Goal: Information Seeking & Learning: Find contact information

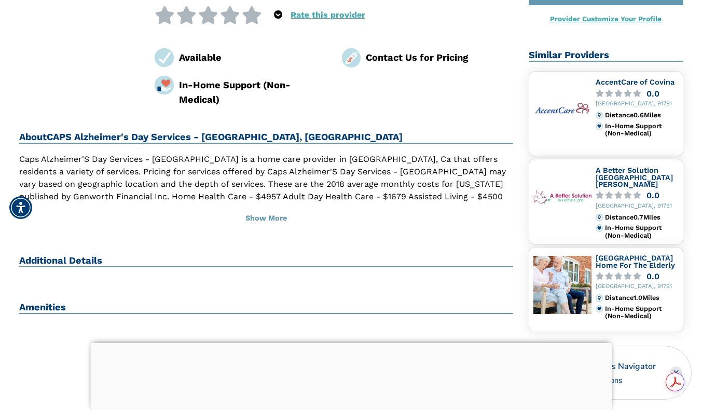
scroll to position [196, 0]
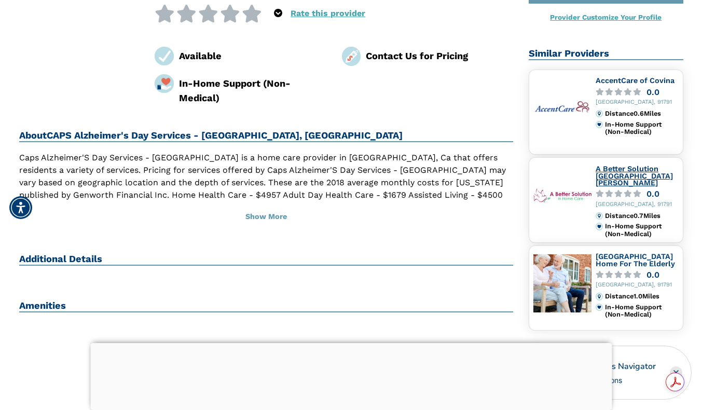
click at [642, 170] on link "A Better Solution San Gabriel Valley" at bounding box center [634, 176] width 77 height 22
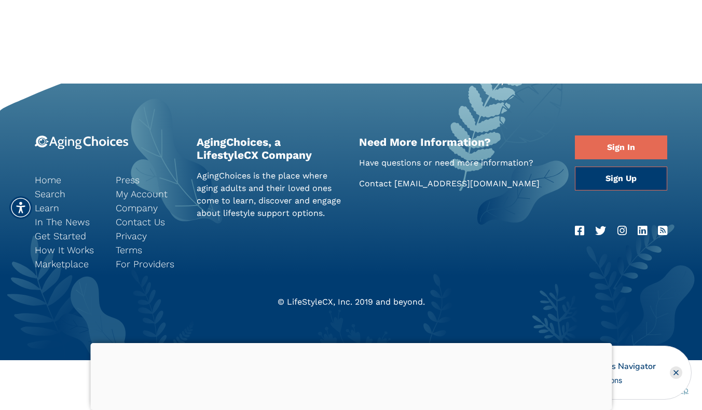
scroll to position [951, 0]
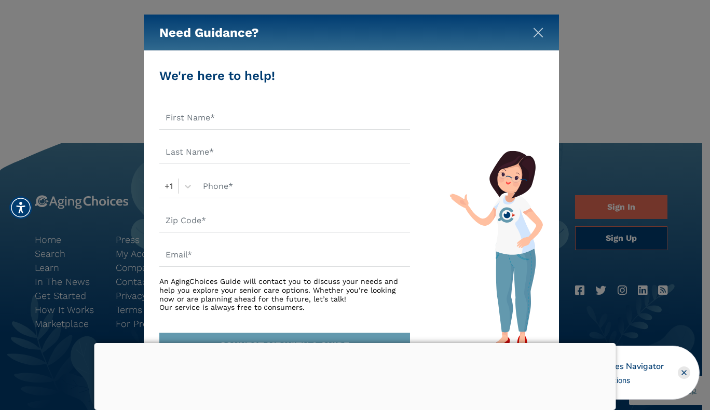
click at [537, 37] on img "Close" at bounding box center [538, 33] width 10 height 10
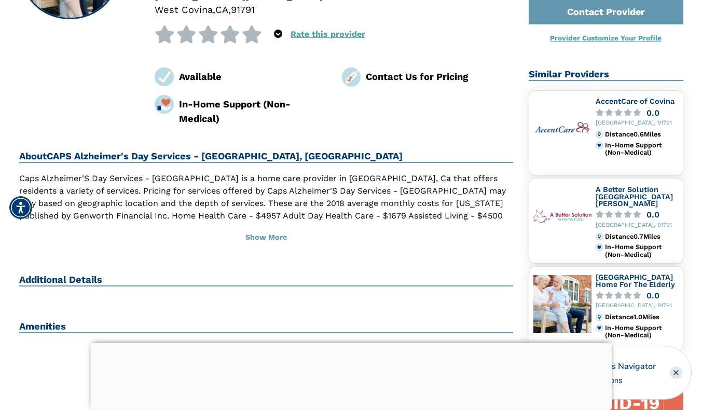
scroll to position [177, 0]
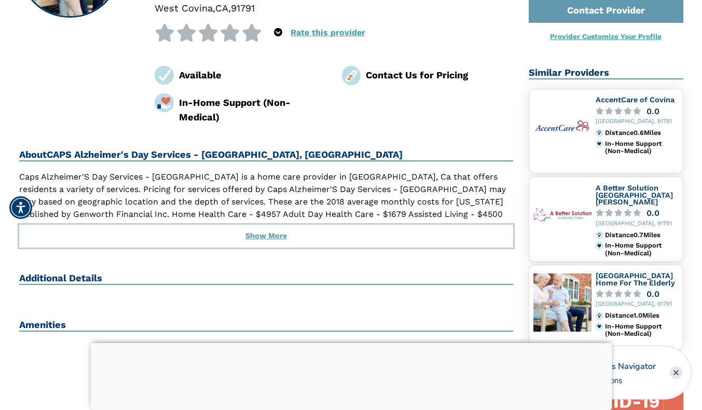
click at [291, 225] on button "Show More" at bounding box center [266, 236] width 495 height 23
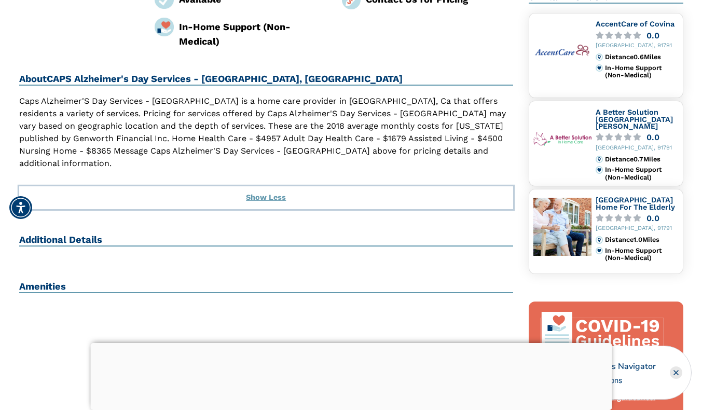
scroll to position [253, 0]
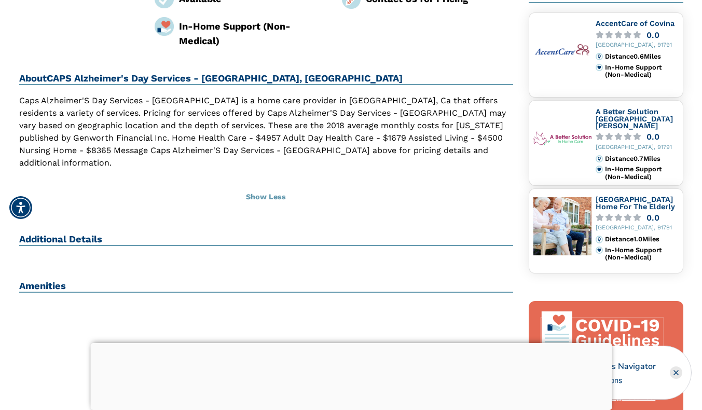
click at [85, 234] on h2 "Additional Details" at bounding box center [266, 240] width 495 height 12
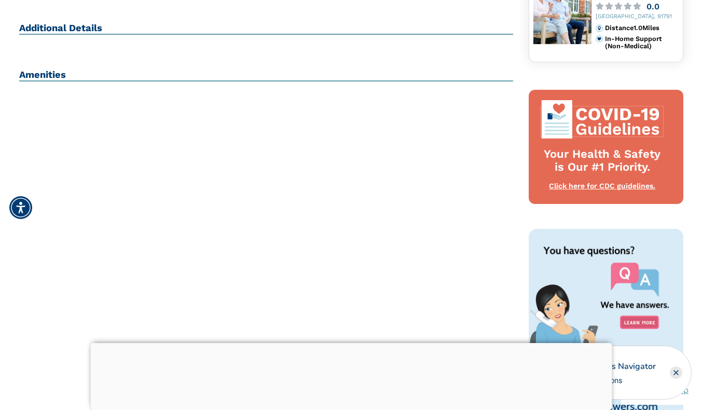
scroll to position [0, 0]
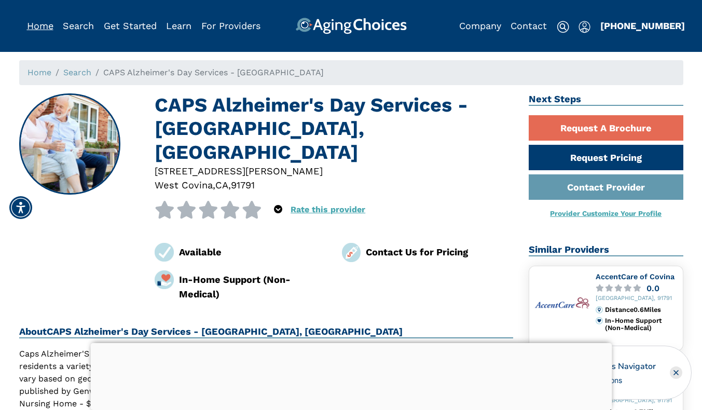
click at [36, 26] on link "Home" at bounding box center [40, 25] width 26 height 11
